Goal: Navigation & Orientation: Find specific page/section

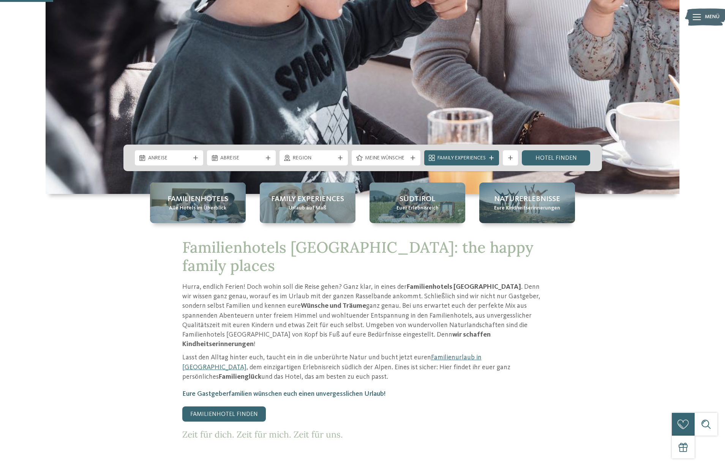
scroll to position [257, 0]
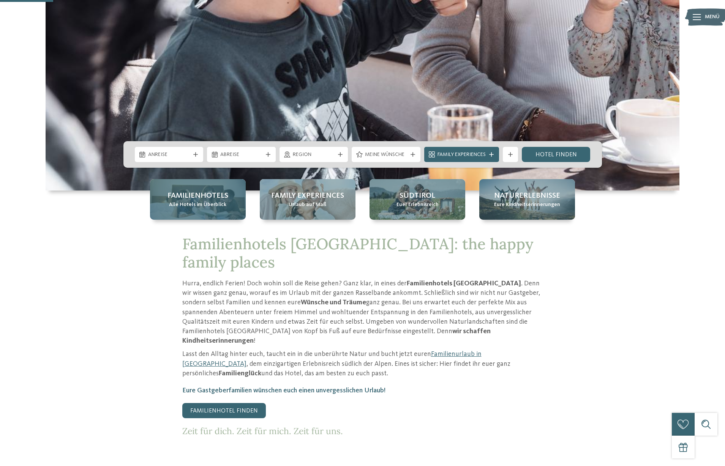
click at [204, 195] on span "Familienhotels" at bounding box center [197, 196] width 61 height 11
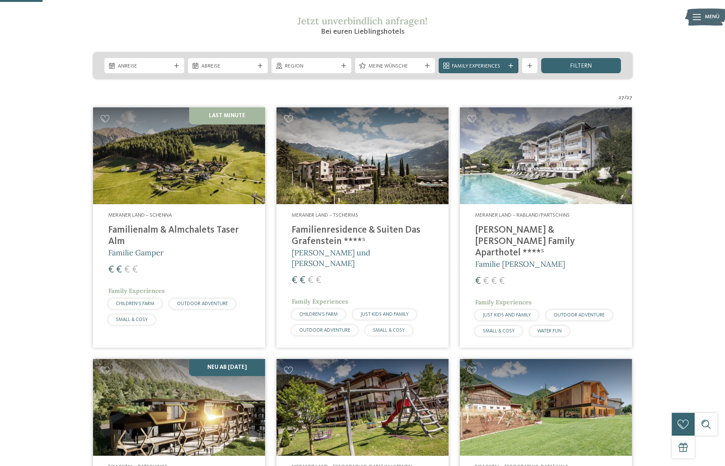
scroll to position [178, 0]
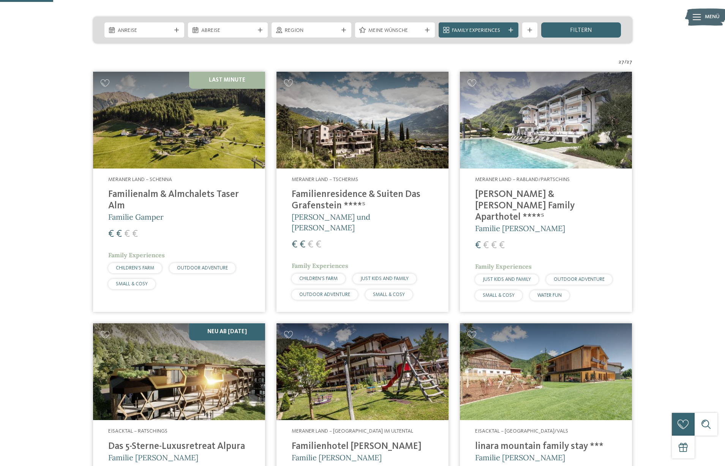
click at [332, 135] on img at bounding box center [362, 120] width 172 height 97
